Goal: Use online tool/utility

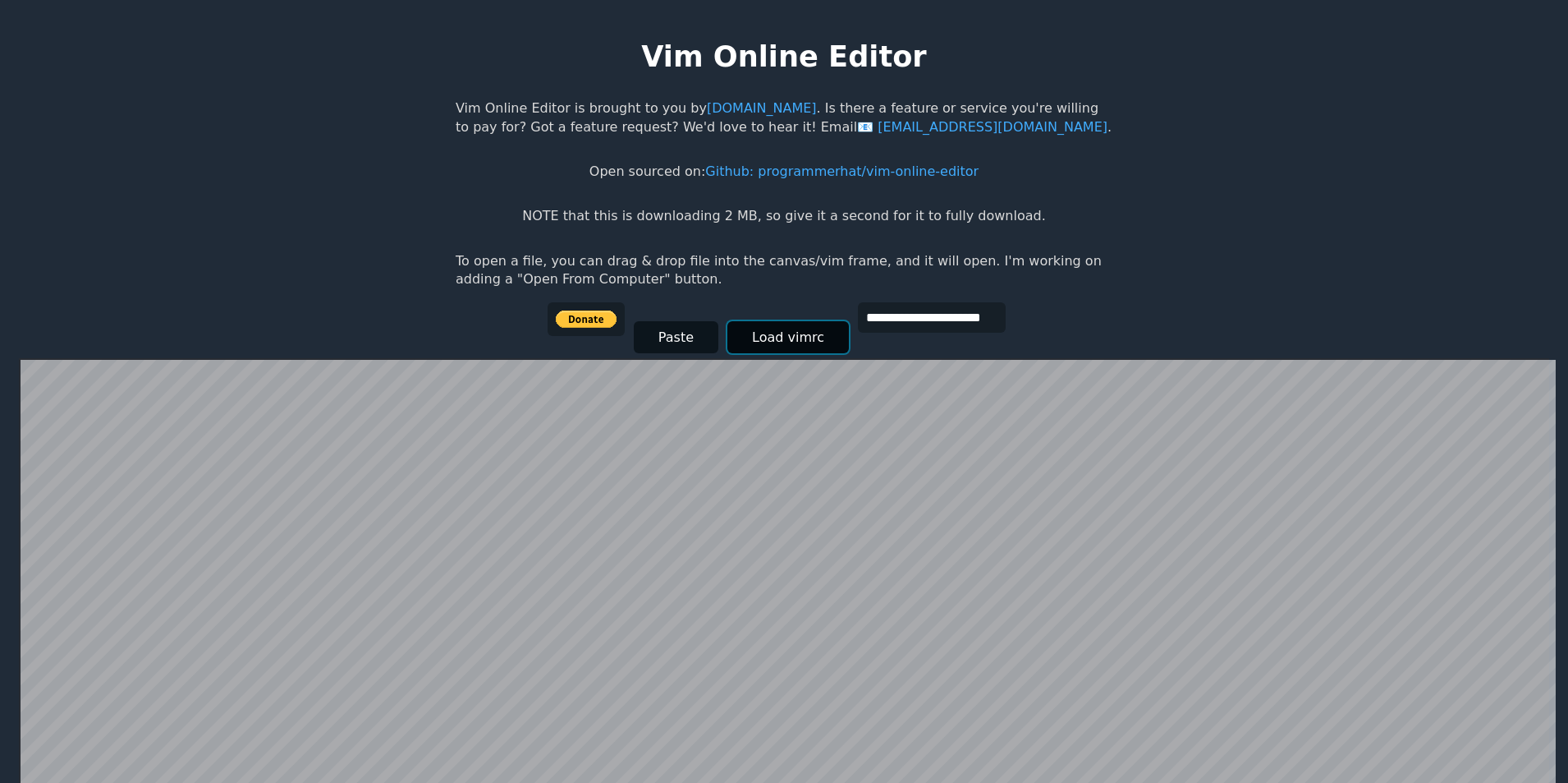
click at [754, 340] on button "Load vimrc" at bounding box center [788, 337] width 121 height 32
